Goal: Use online tool/utility: Utilize a website feature to perform a specific function

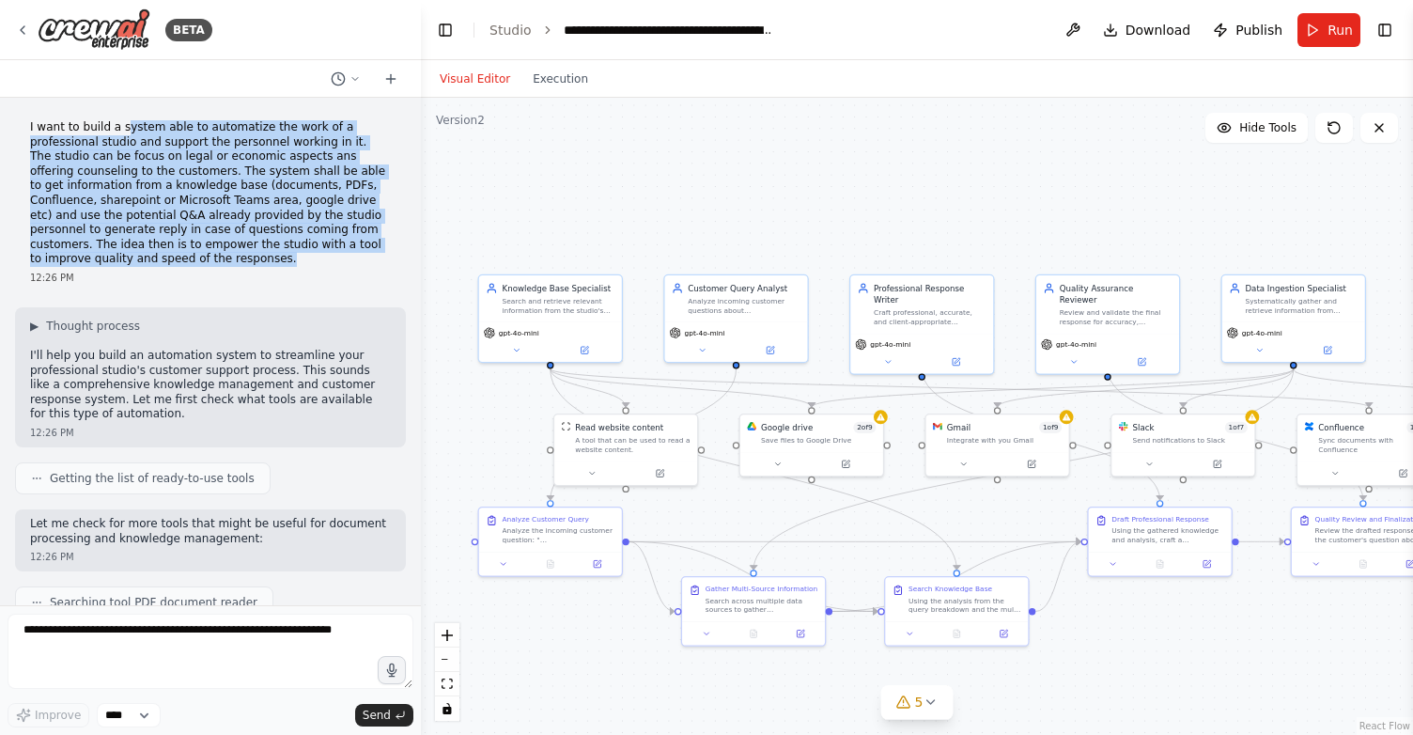
drag, startPoint x: 121, startPoint y: 127, endPoint x: 320, endPoint y: 254, distance: 235.4
click at [320, 253] on p "I want to build a system able to automatize the work of a professional studio a…" at bounding box center [210, 193] width 361 height 147
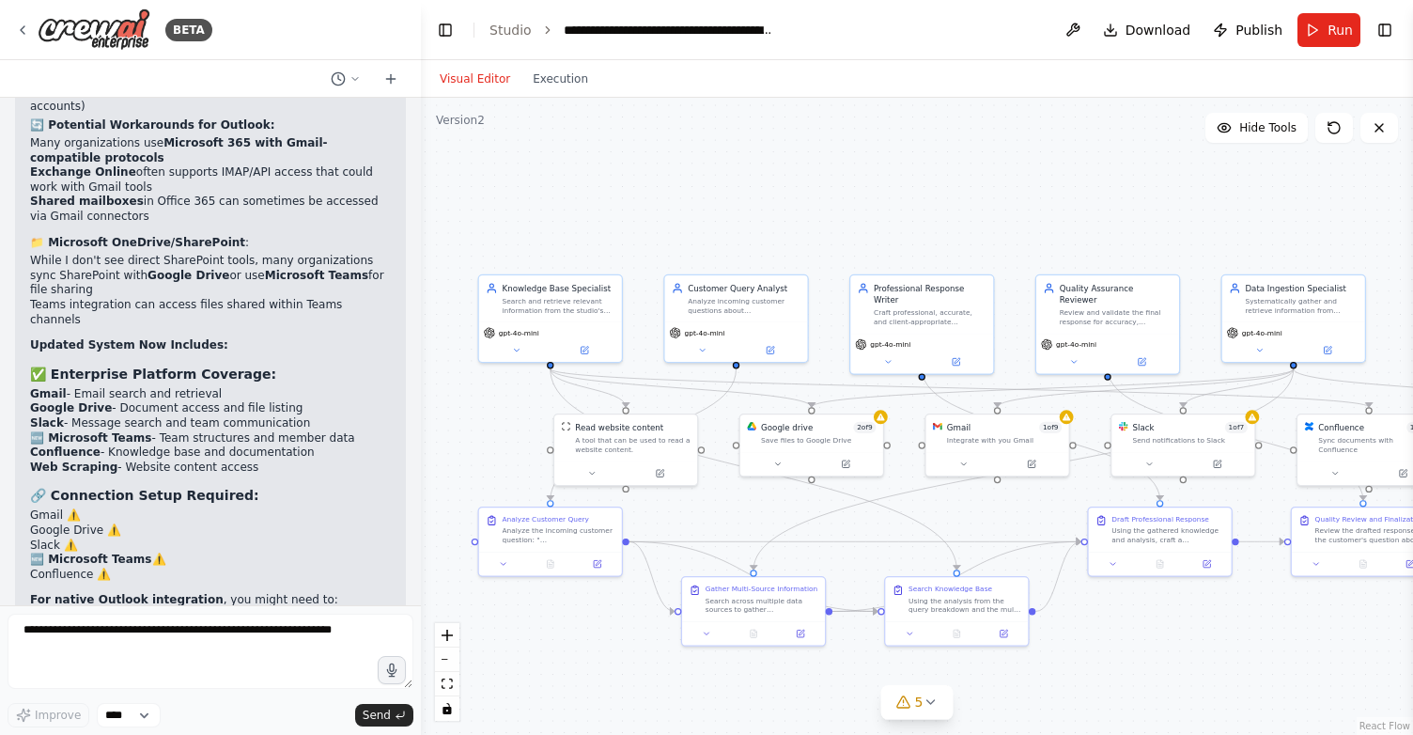
scroll to position [7145, 0]
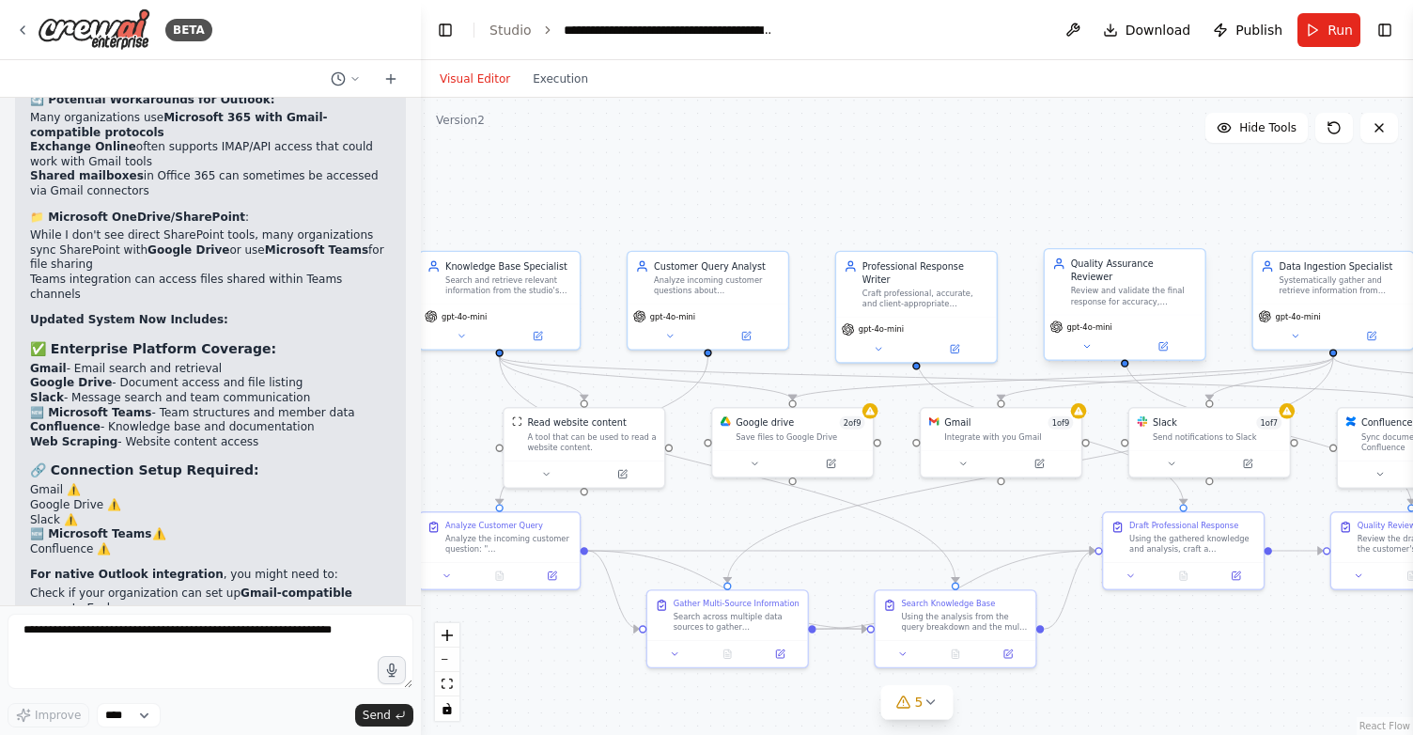
click at [1162, 286] on div "Review and validate the final response for accuracy, completeness, compliance w…" at bounding box center [1134, 296] width 127 height 21
click at [1121, 287] on div "Review and validate the final response for accuracy, completeness, compliance w…" at bounding box center [1134, 296] width 127 height 21
click at [1162, 342] on icon at bounding box center [1164, 346] width 8 height 8
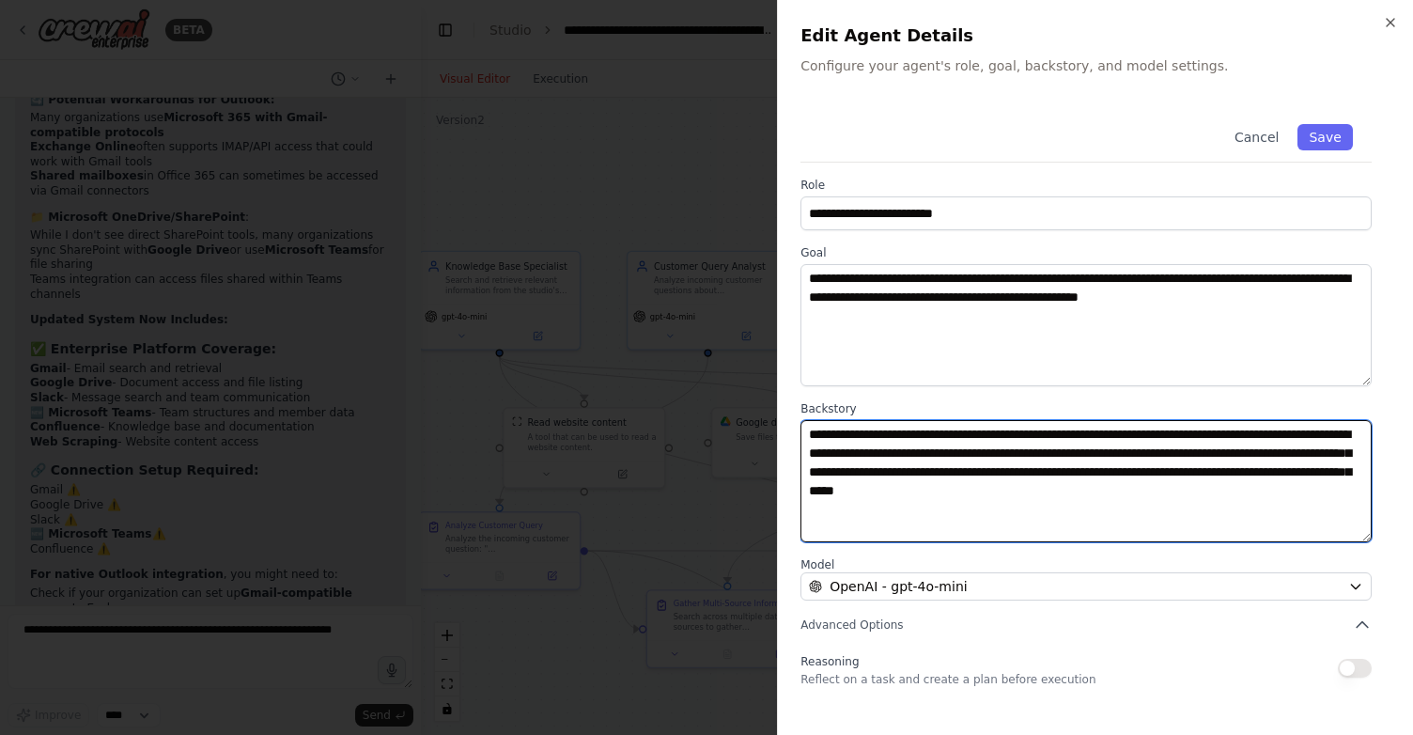
click at [844, 459] on textarea "**********" at bounding box center [1086, 481] width 571 height 122
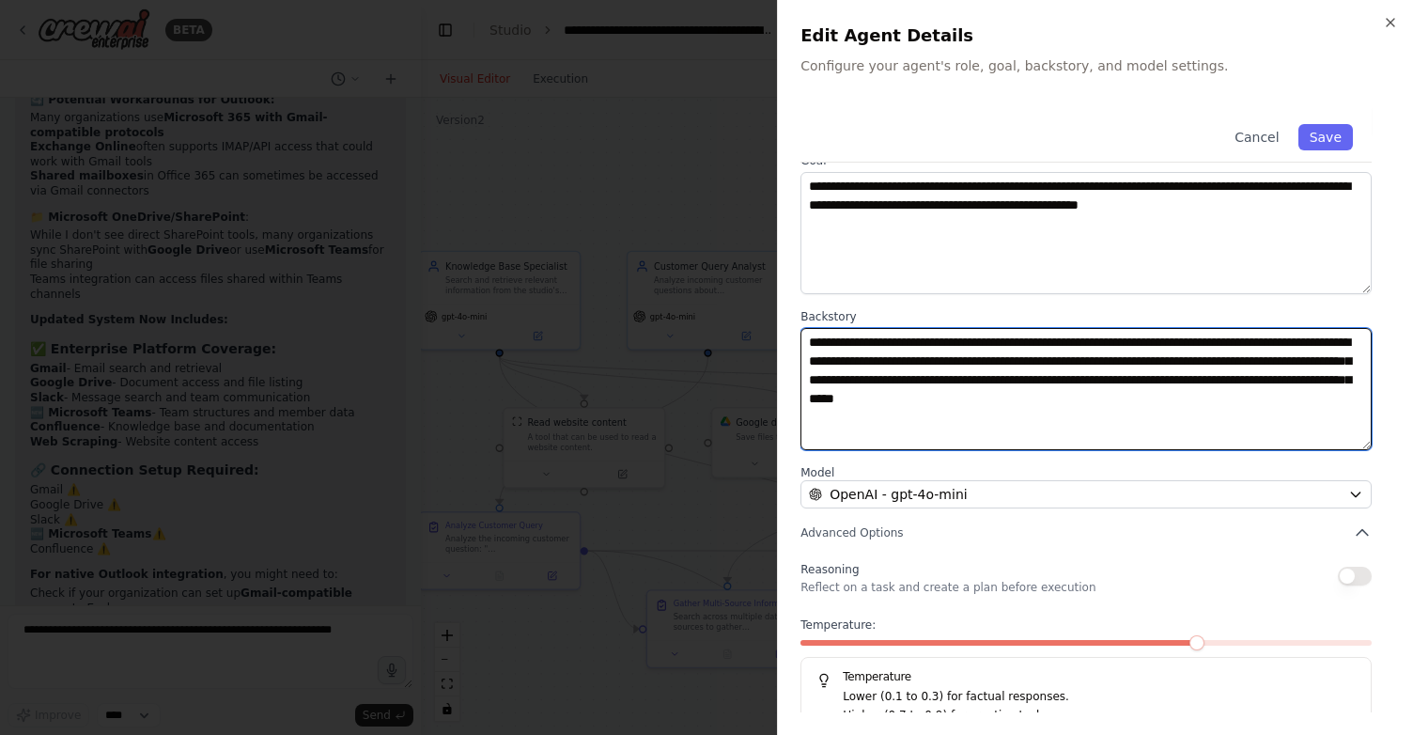
scroll to position [0, 0]
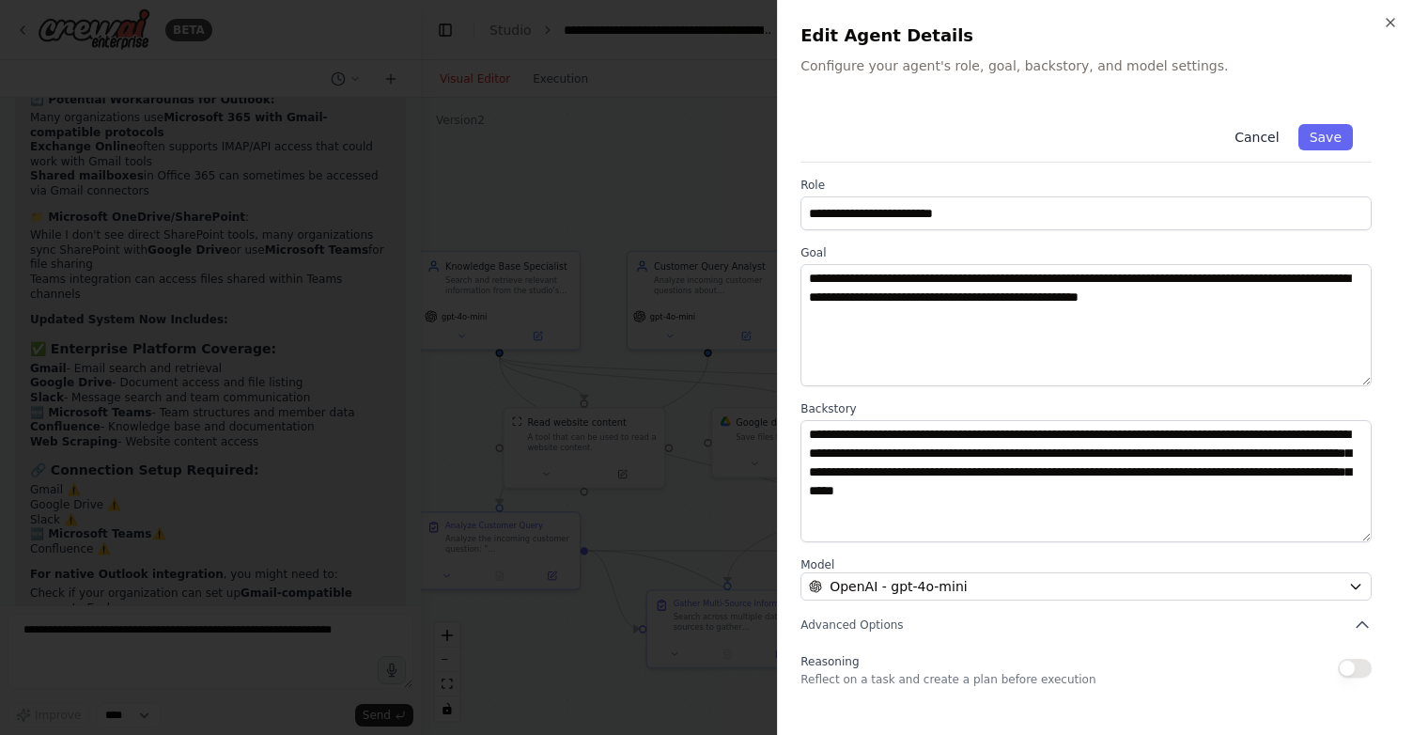
click at [1252, 133] on button "Cancel" at bounding box center [1257, 137] width 67 height 26
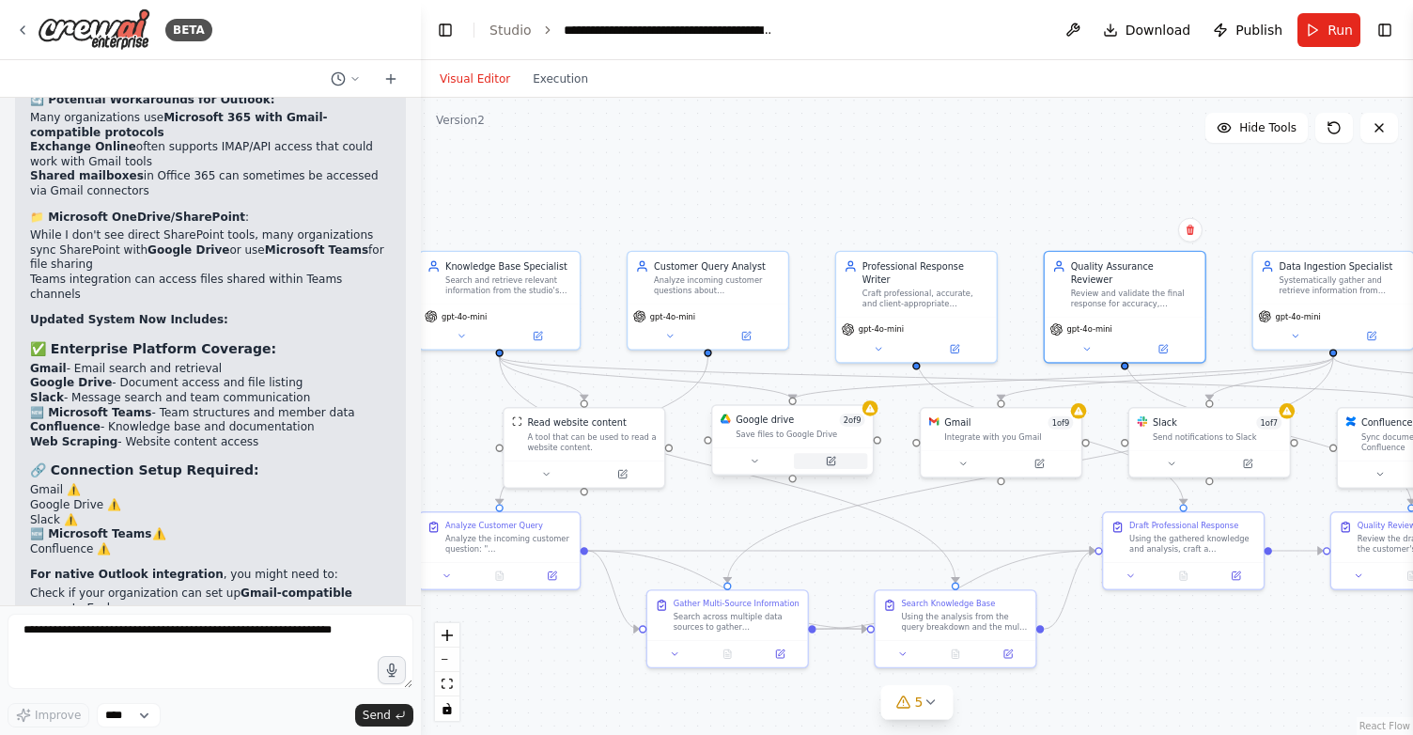
click at [830, 466] on button at bounding box center [830, 461] width 73 height 16
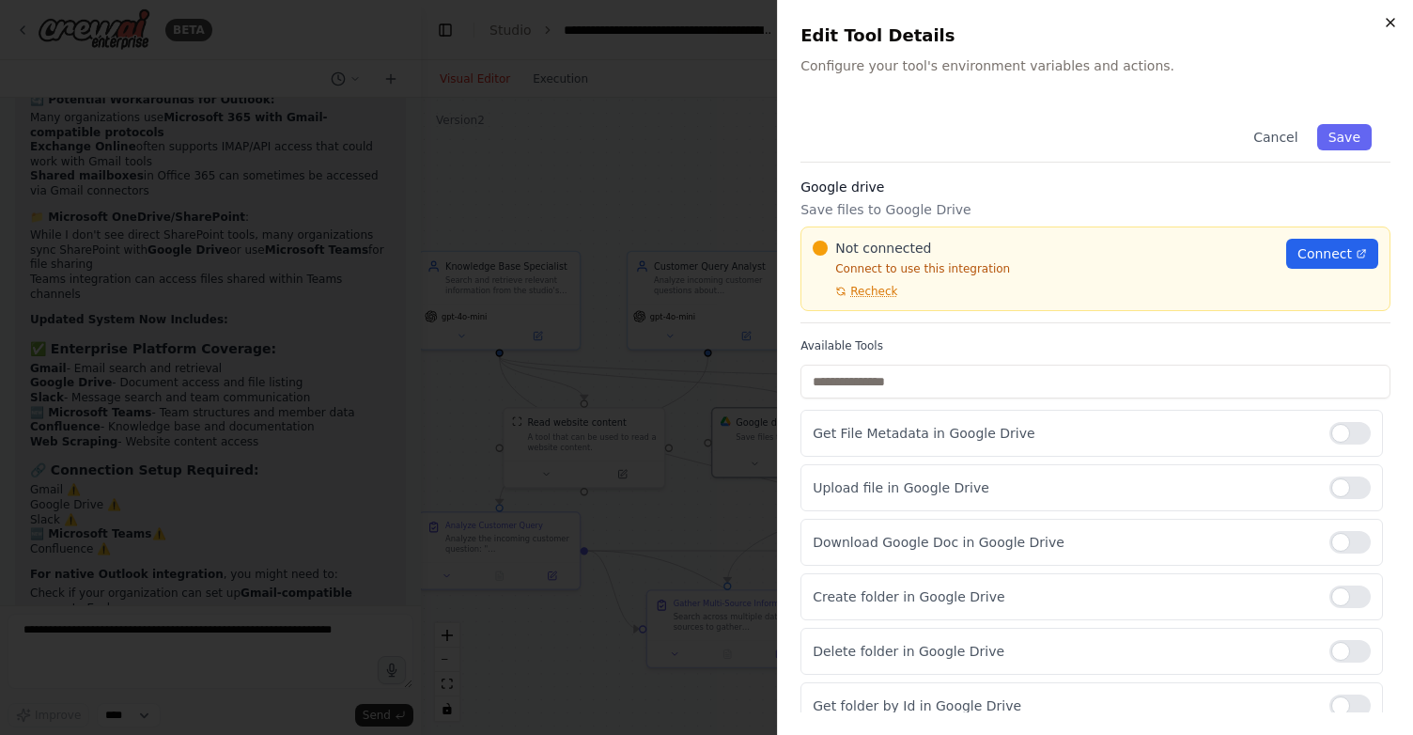
click at [1395, 19] on icon "button" at bounding box center [1390, 22] width 15 height 15
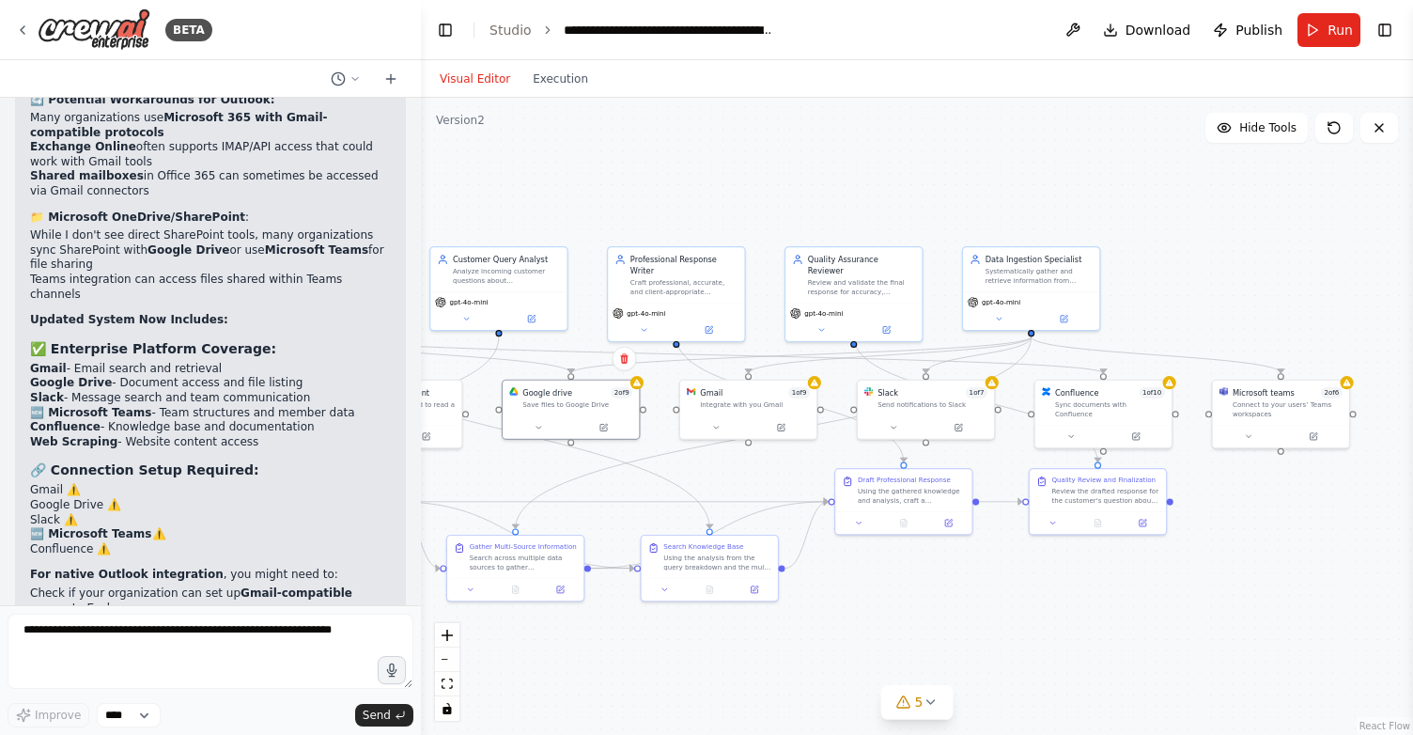
drag, startPoint x: 1237, startPoint y: 641, endPoint x: 952, endPoint y: 607, distance: 286.8
click at [952, 607] on div ".deletable-edge-delete-btn { width: 20px; height: 20px; border: 0px solid #ffff…" at bounding box center [917, 416] width 992 height 637
click at [28, 29] on icon at bounding box center [22, 30] width 15 height 15
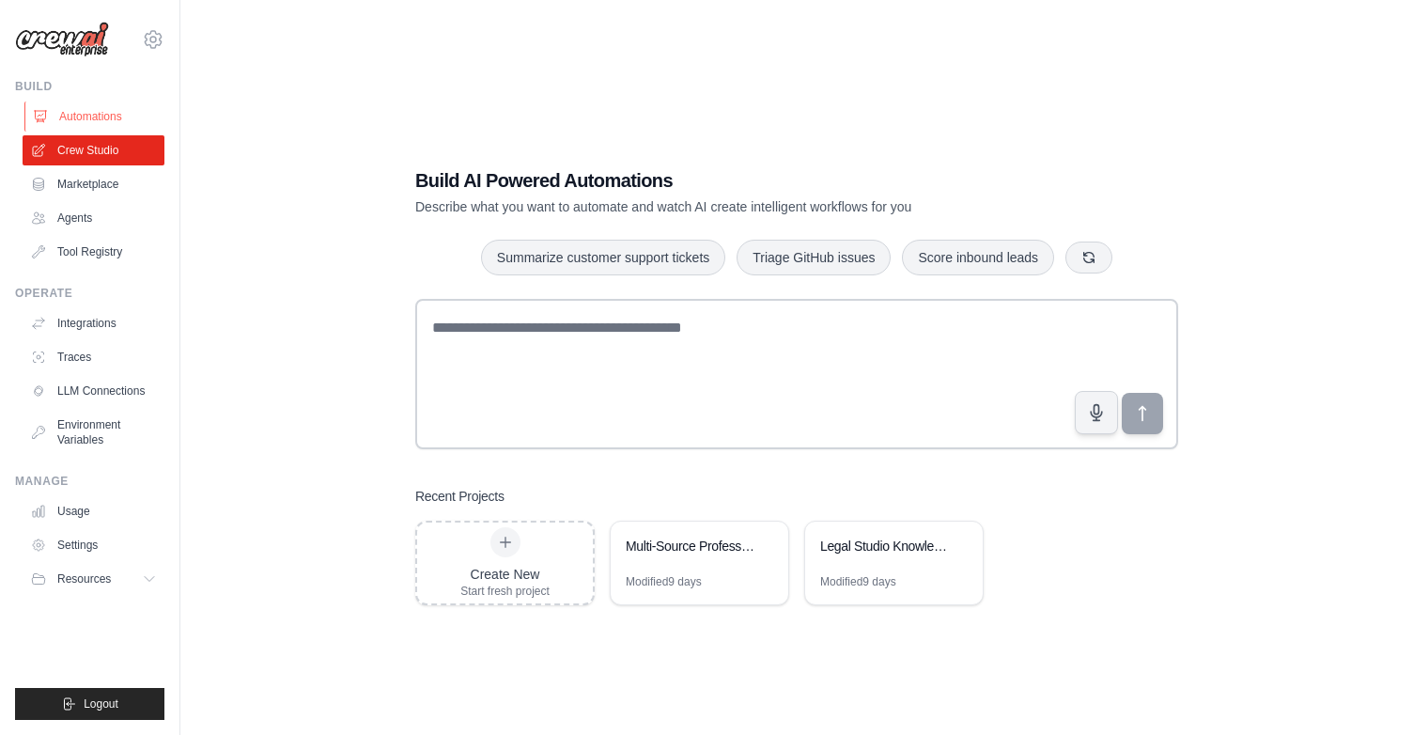
click at [72, 117] on link "Automations" at bounding box center [95, 116] width 142 height 30
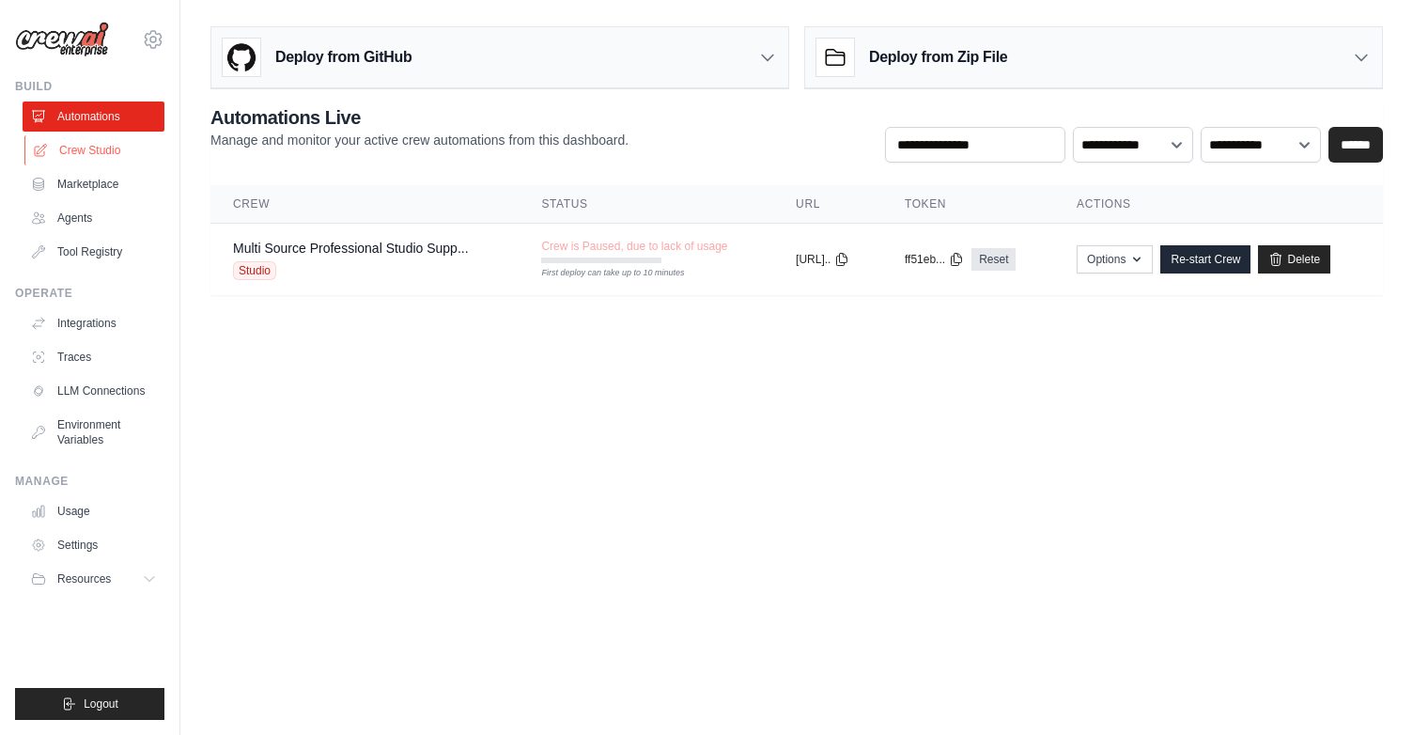
click at [102, 161] on link "Crew Studio" at bounding box center [95, 150] width 142 height 30
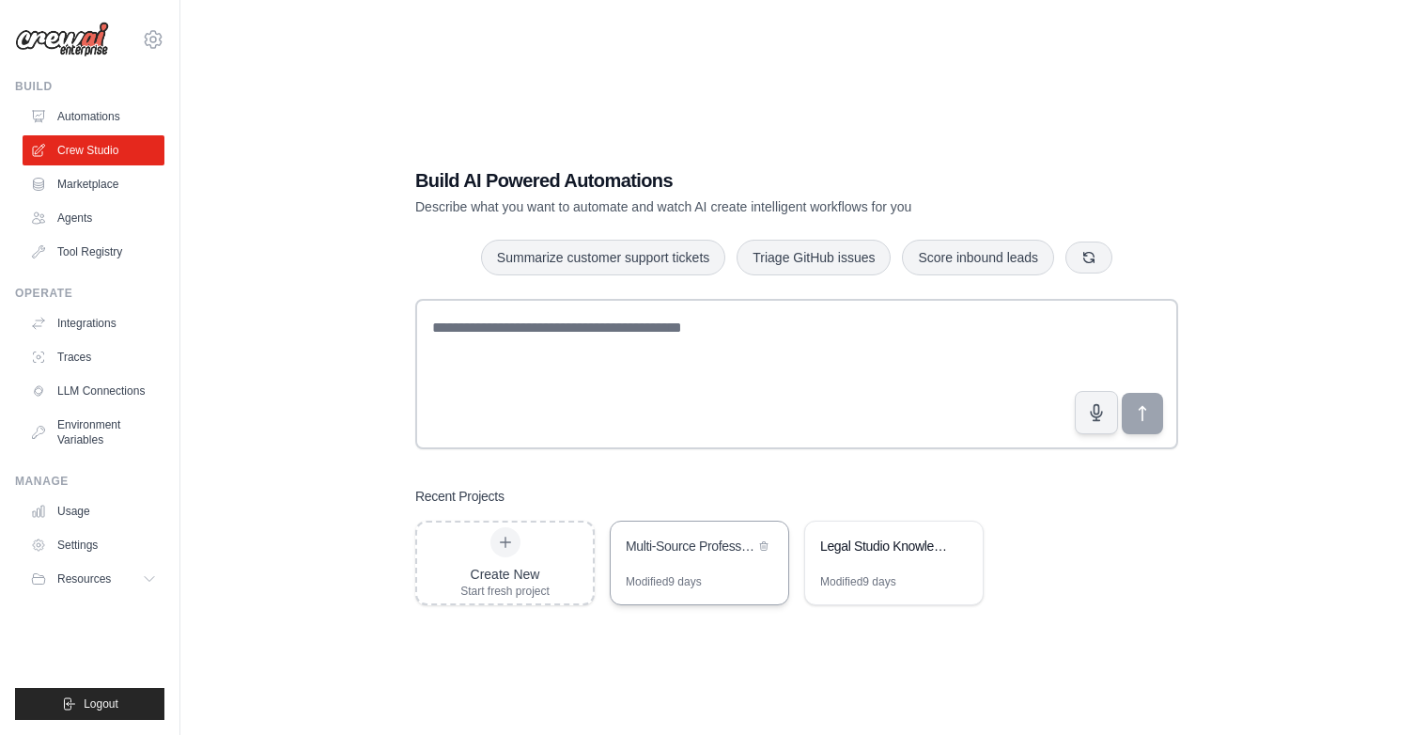
click at [688, 554] on div "Multi-Source Professional Studio Support Automation" at bounding box center [690, 546] width 129 height 19
click at [91, 191] on link "Marketplace" at bounding box center [95, 184] width 142 height 30
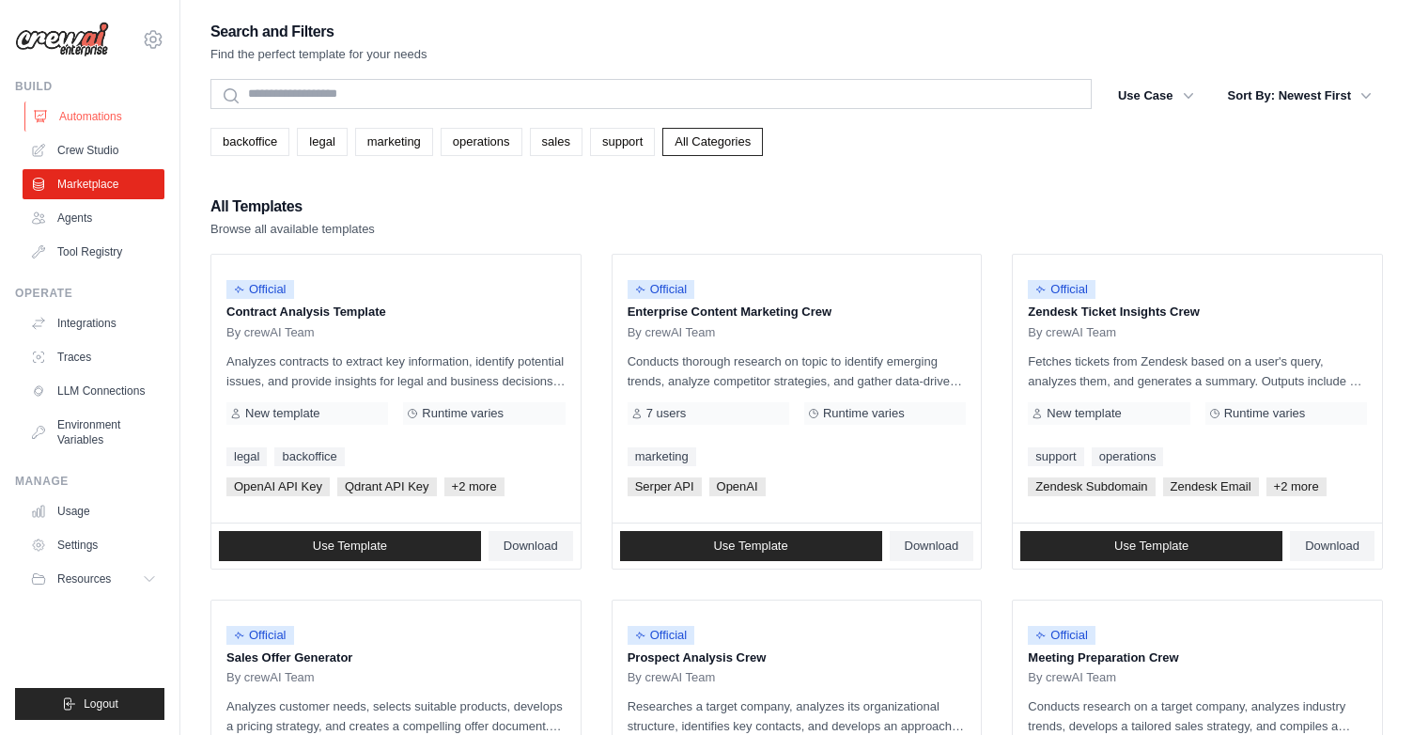
click at [110, 116] on link "Automations" at bounding box center [95, 116] width 142 height 30
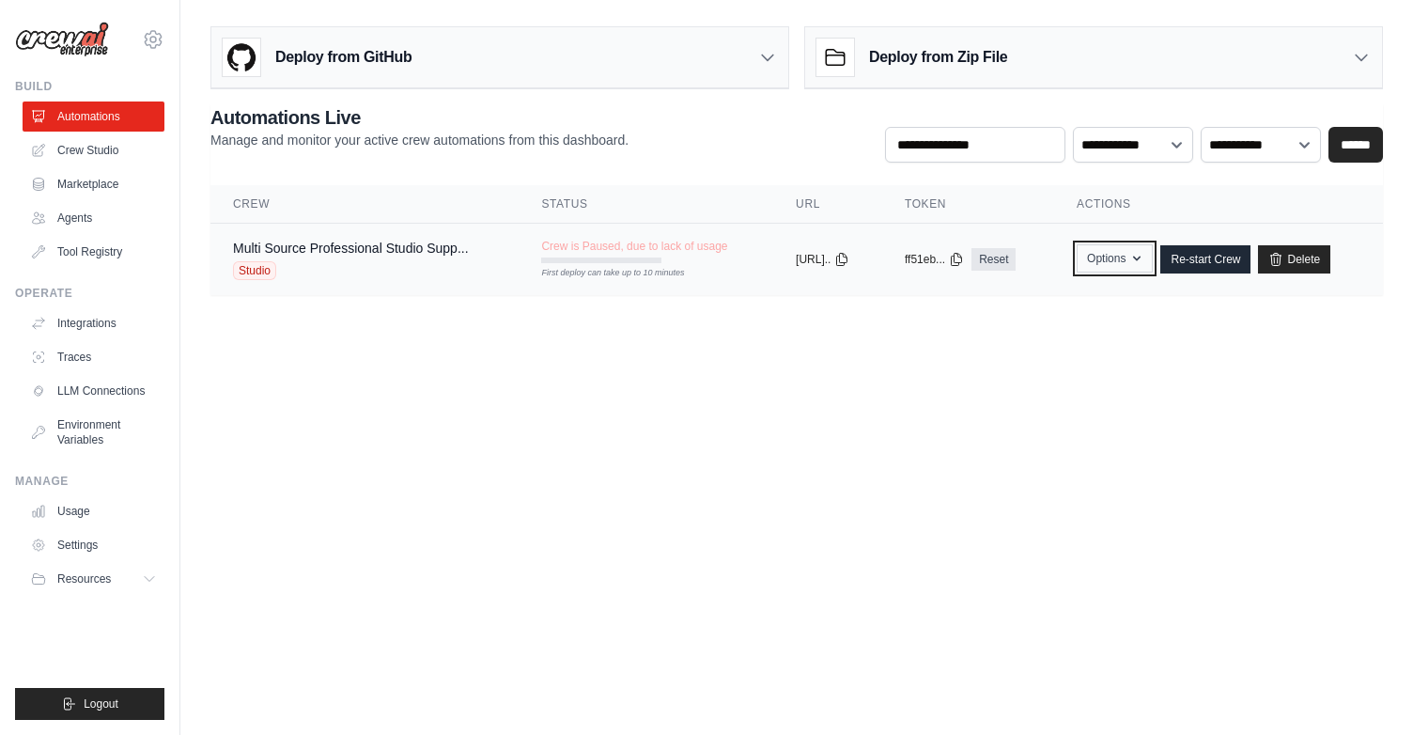
click at [1144, 257] on icon "button" at bounding box center [1137, 258] width 15 height 15
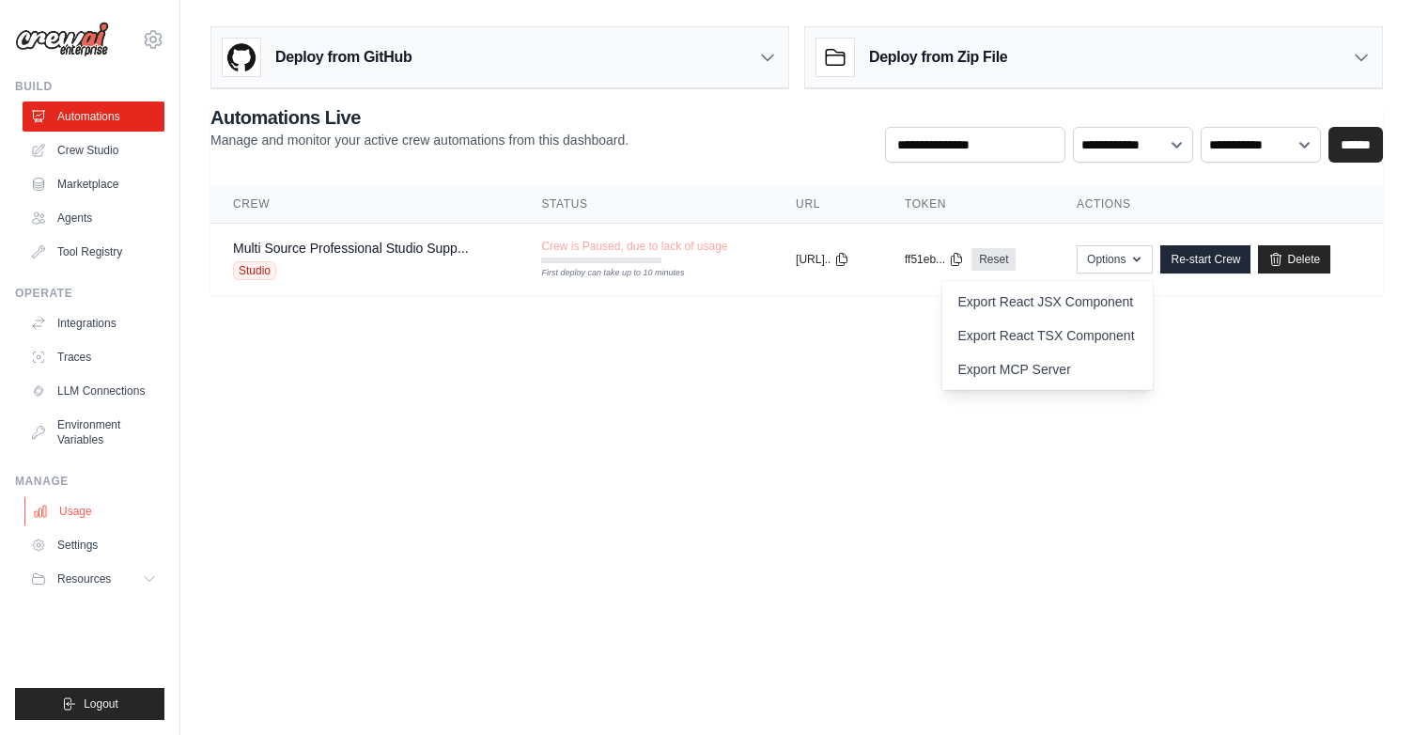
click at [100, 515] on link "Usage" at bounding box center [95, 511] width 142 height 30
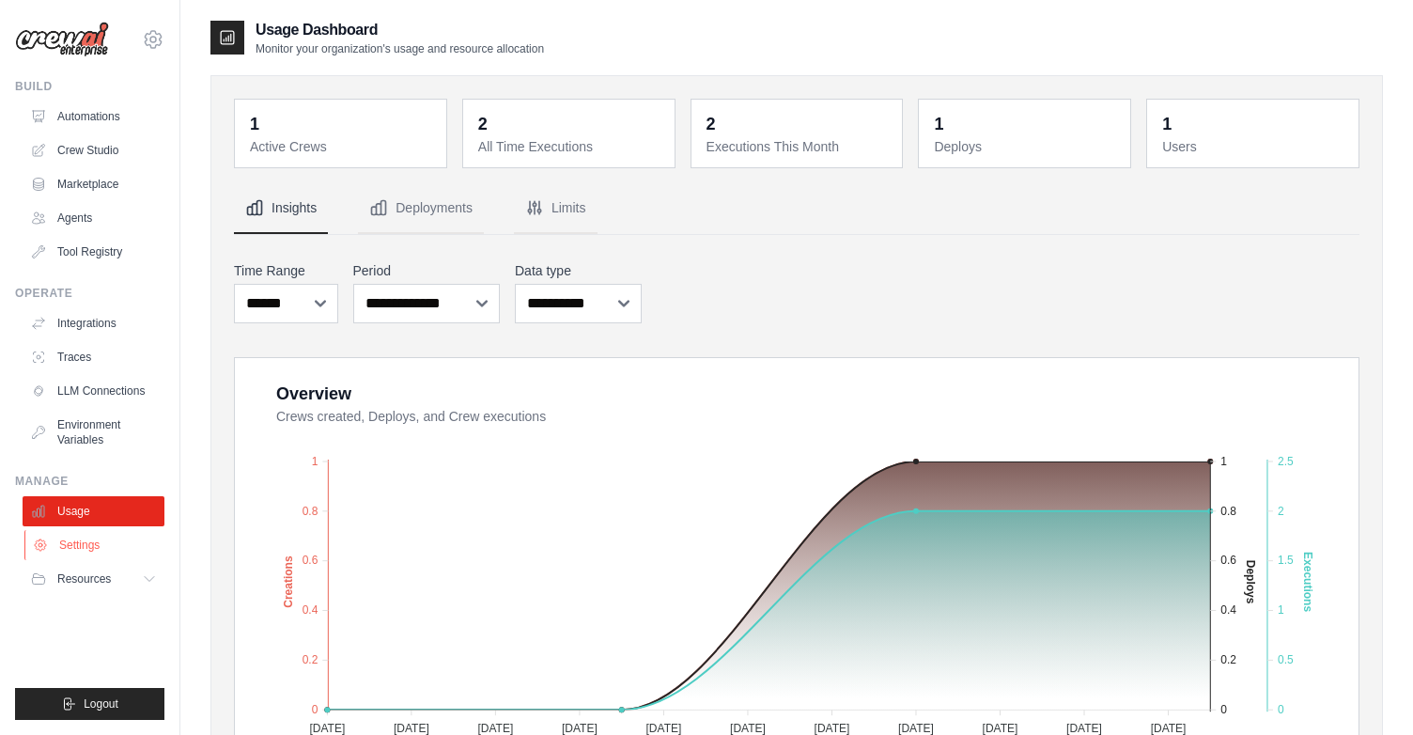
click at [93, 545] on link "Settings" at bounding box center [95, 545] width 142 height 30
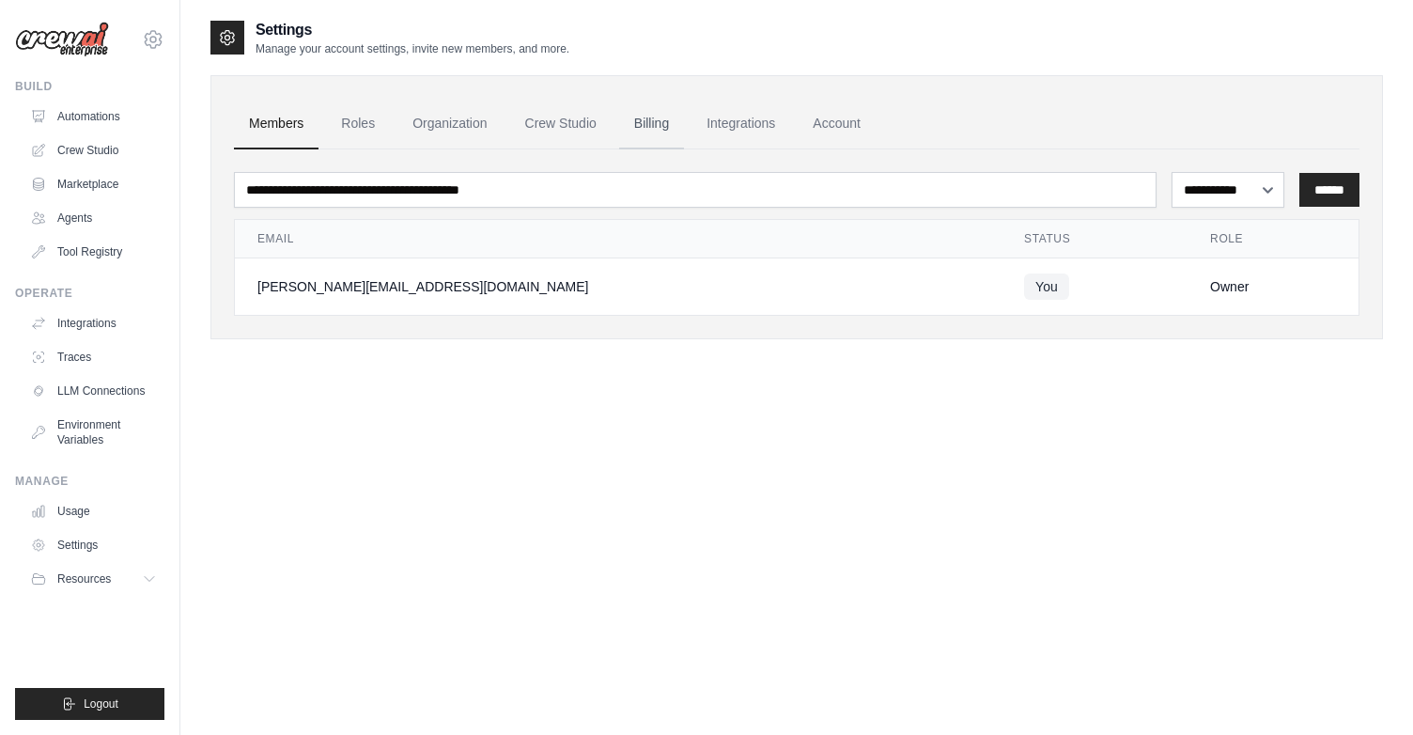
click at [663, 124] on link "Billing" at bounding box center [651, 124] width 65 height 51
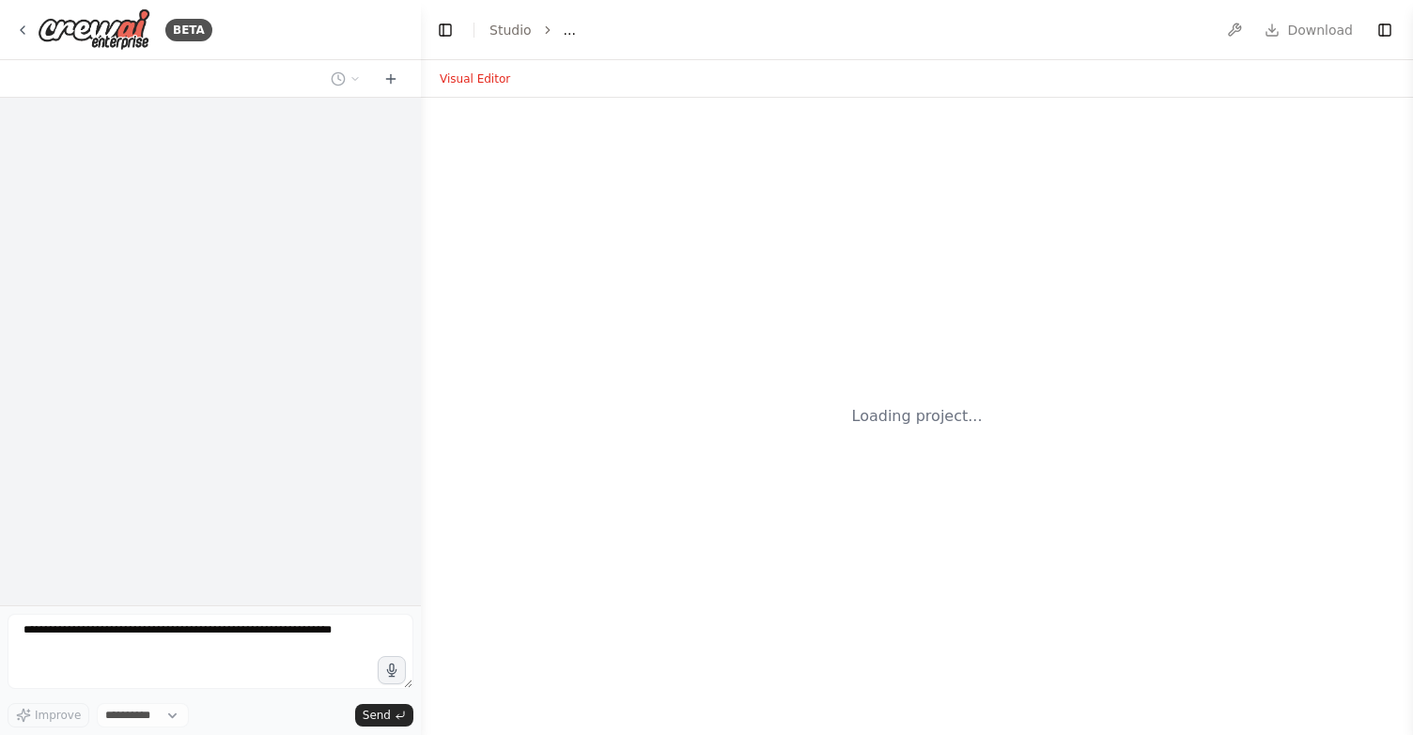
select select "****"
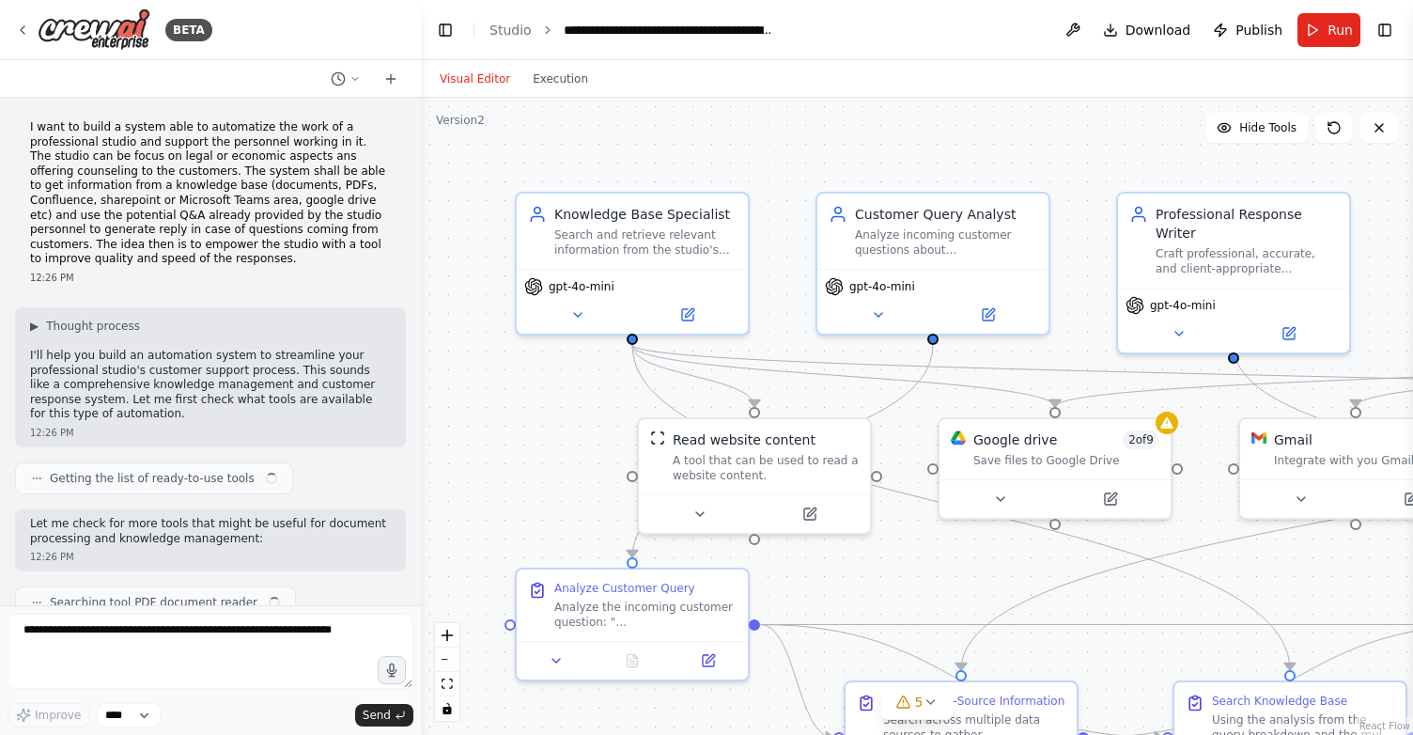
scroll to position [7145, 0]
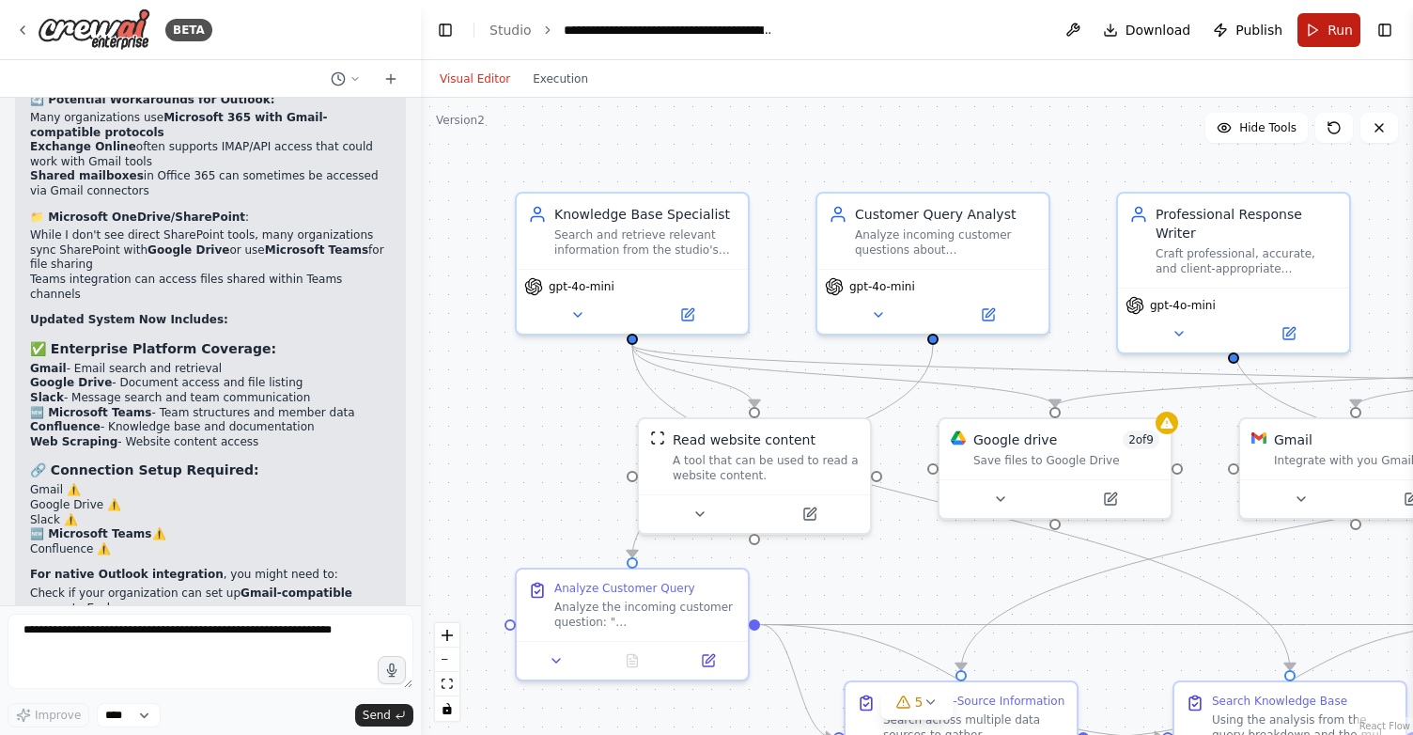
click at [1327, 32] on button "Run" at bounding box center [1329, 30] width 63 height 34
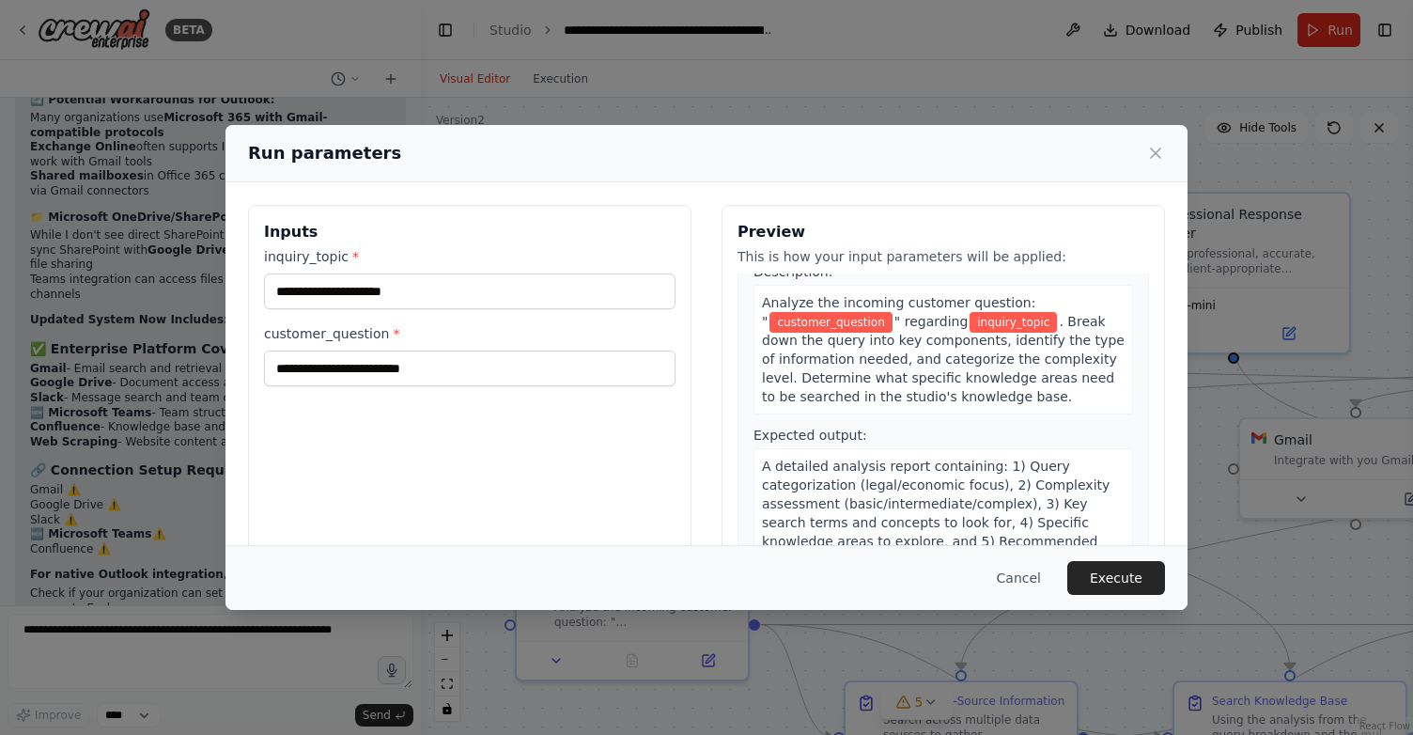
scroll to position [36, 0]
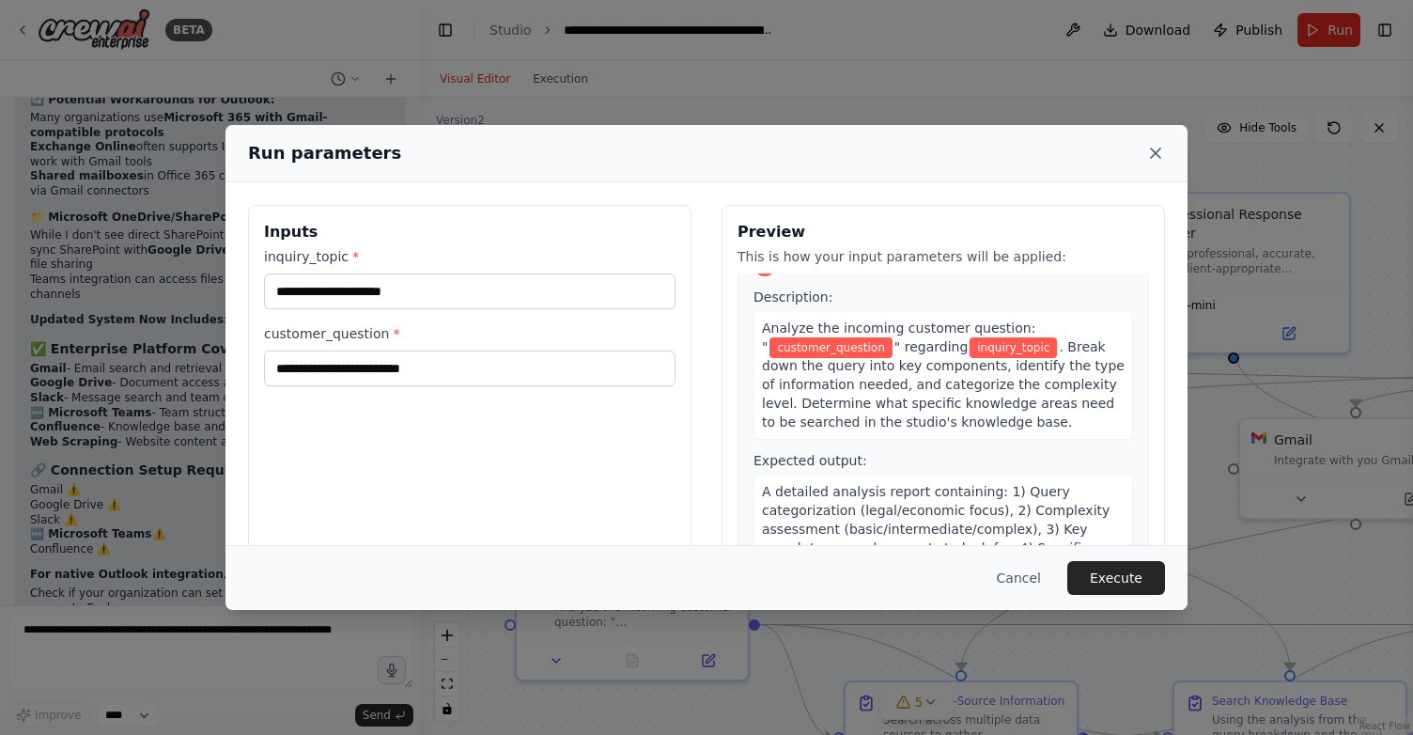
click at [1157, 145] on icon at bounding box center [1156, 153] width 19 height 19
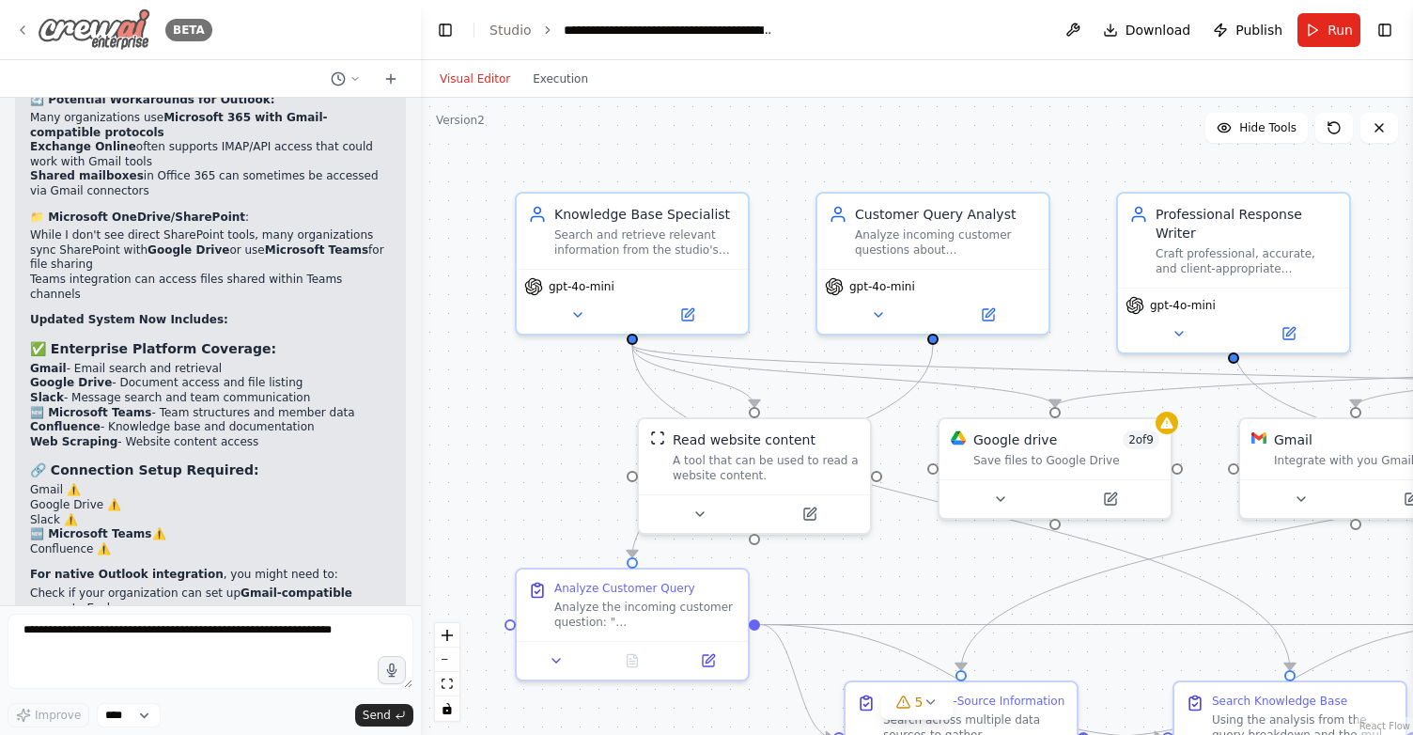
click at [20, 26] on icon at bounding box center [22, 30] width 15 height 15
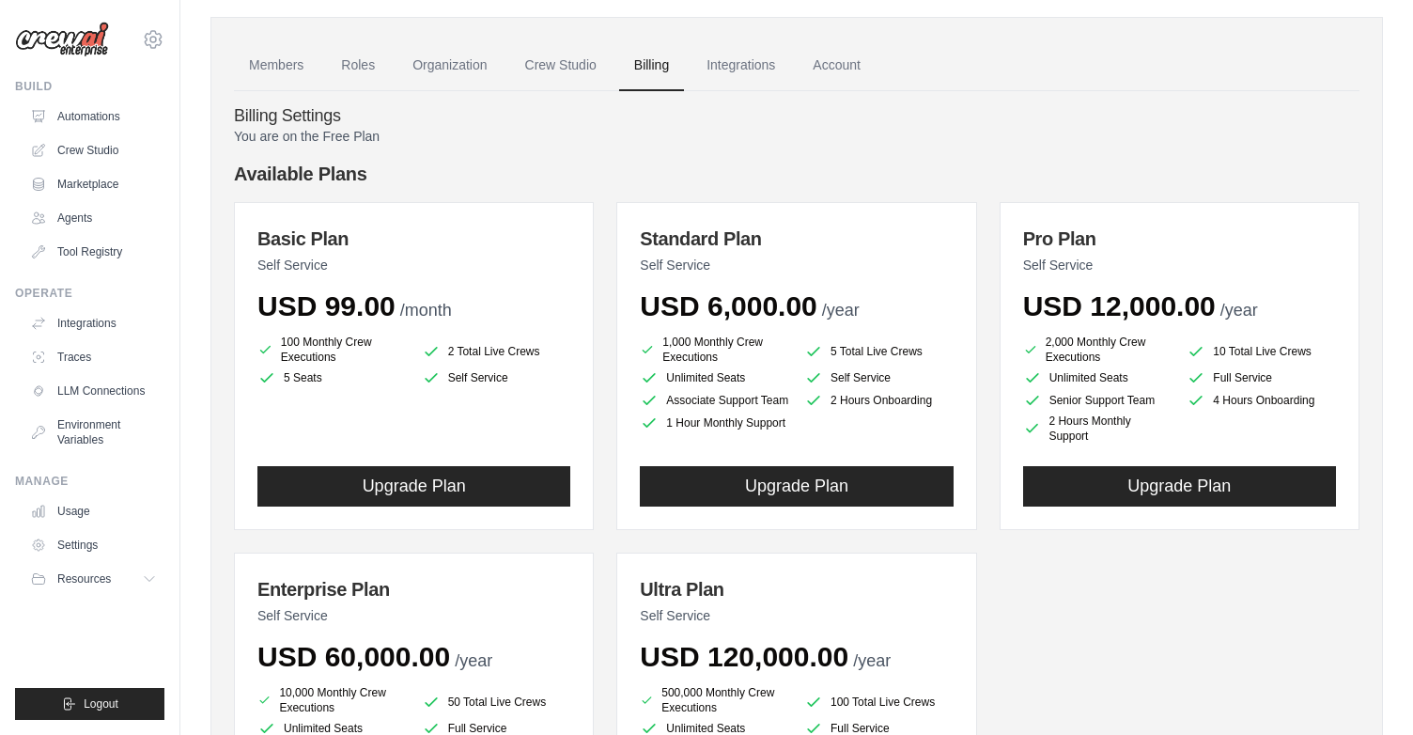
scroll to position [60, 0]
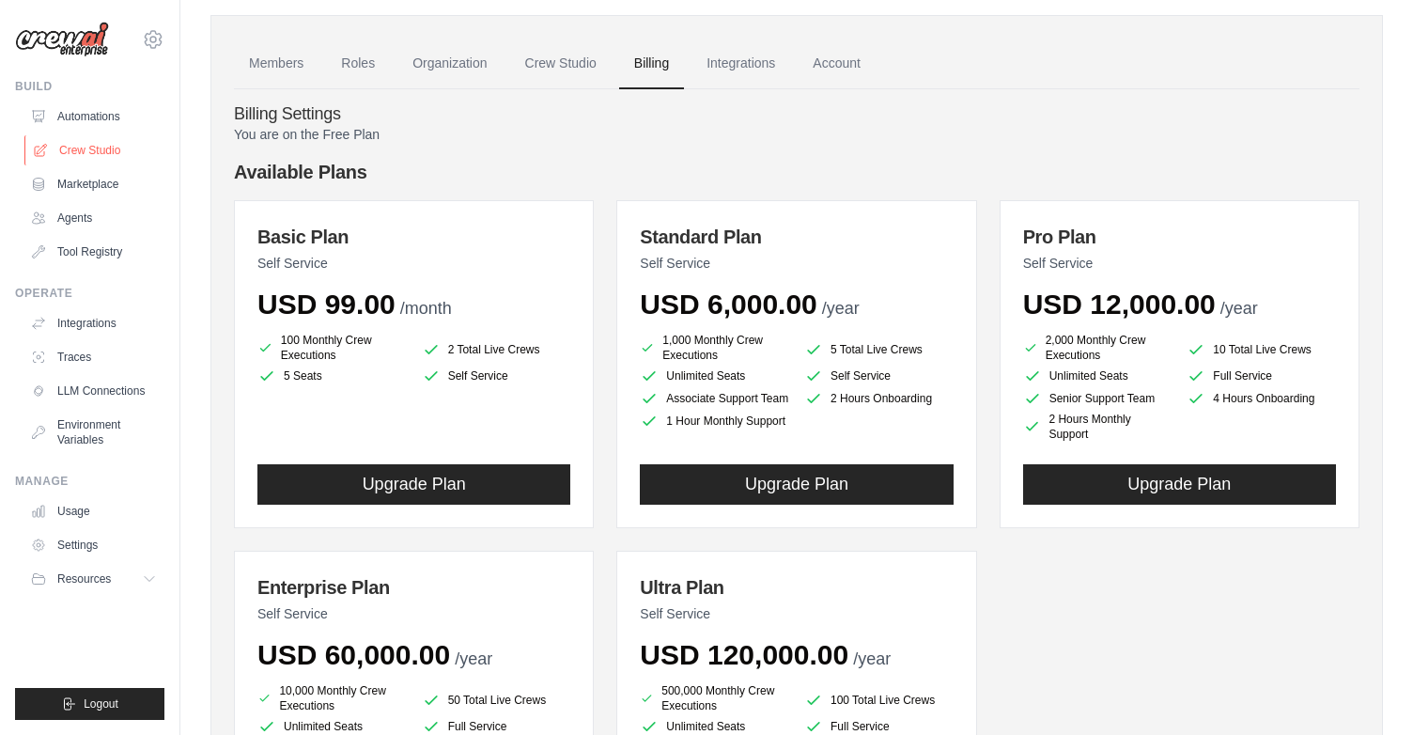
click at [96, 153] on link "Crew Studio" at bounding box center [95, 150] width 142 height 30
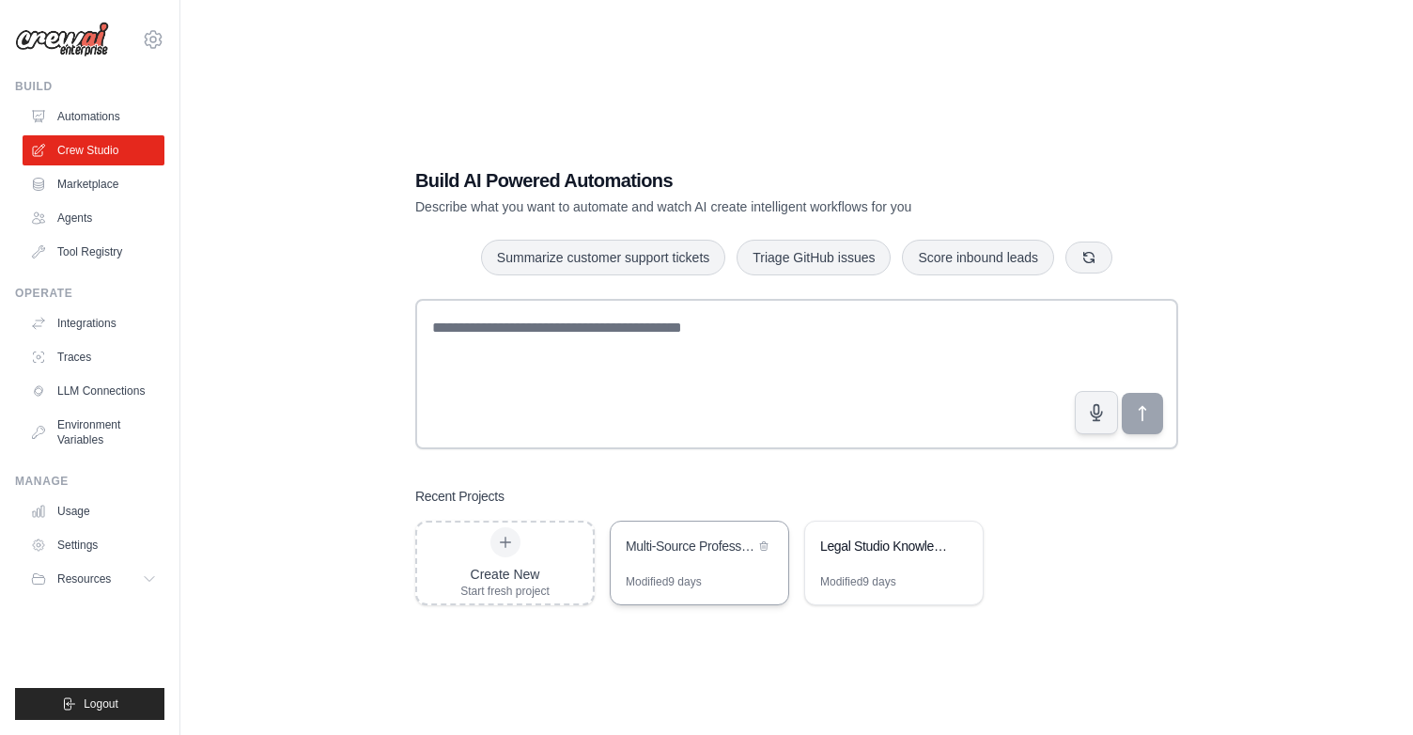
click at [701, 566] on div "Multi-Source Professional Studio Support Automation" at bounding box center [700, 548] width 178 height 53
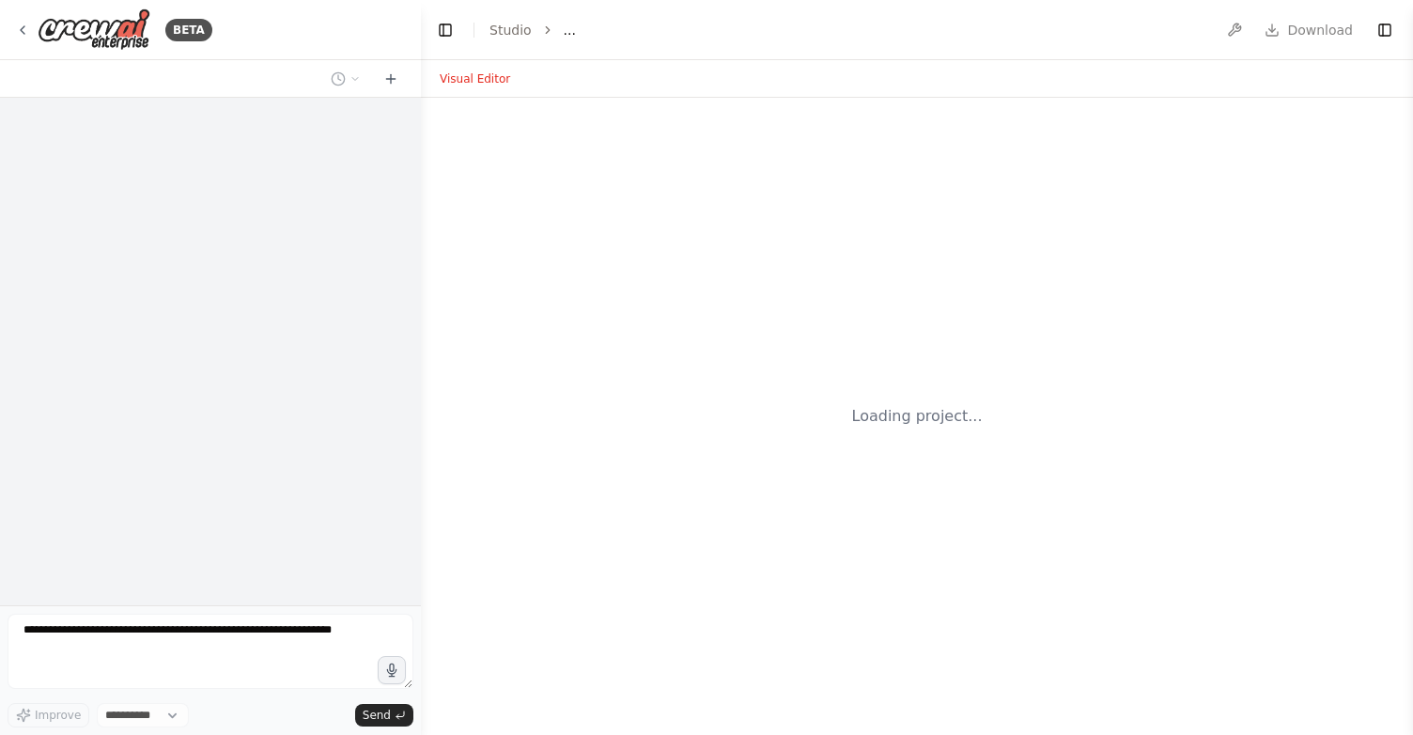
select select "****"
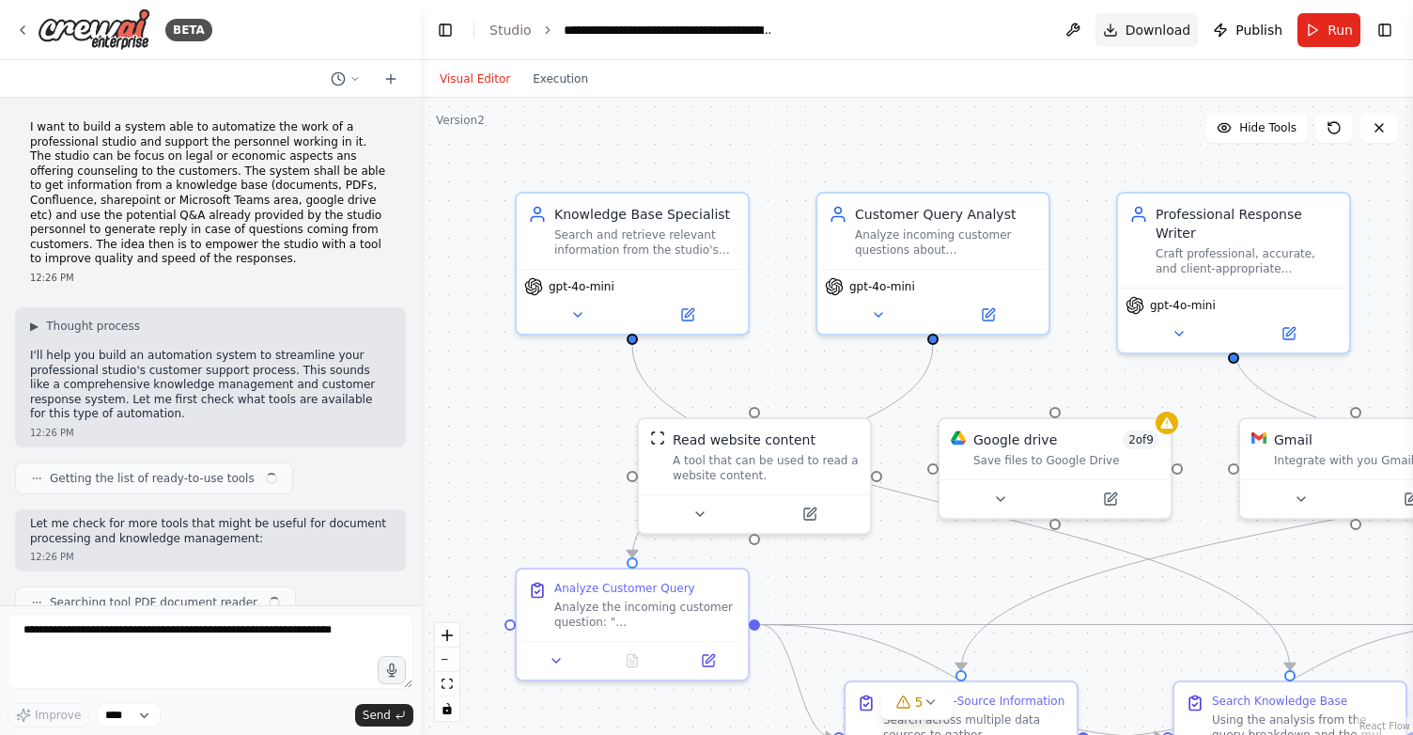
scroll to position [7145, 0]
